Goal: Transaction & Acquisition: Purchase product/service

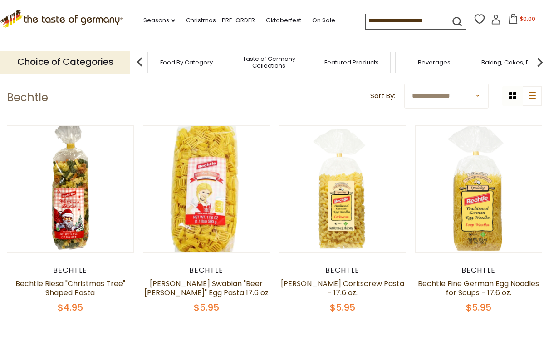
scroll to position [44, 0]
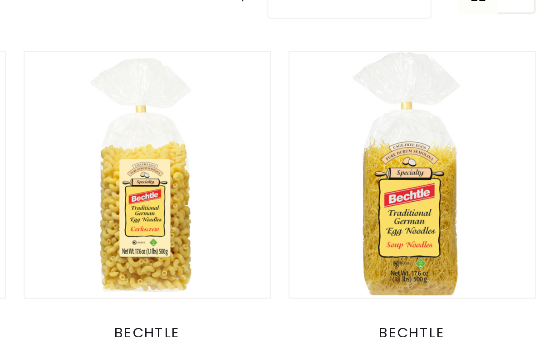
click at [416, 116] on img at bounding box center [479, 179] width 126 height 126
click at [448, 27] on button "Quick View" at bounding box center [478, 16] width 61 height 20
